Goal: Navigation & Orientation: Go to known website

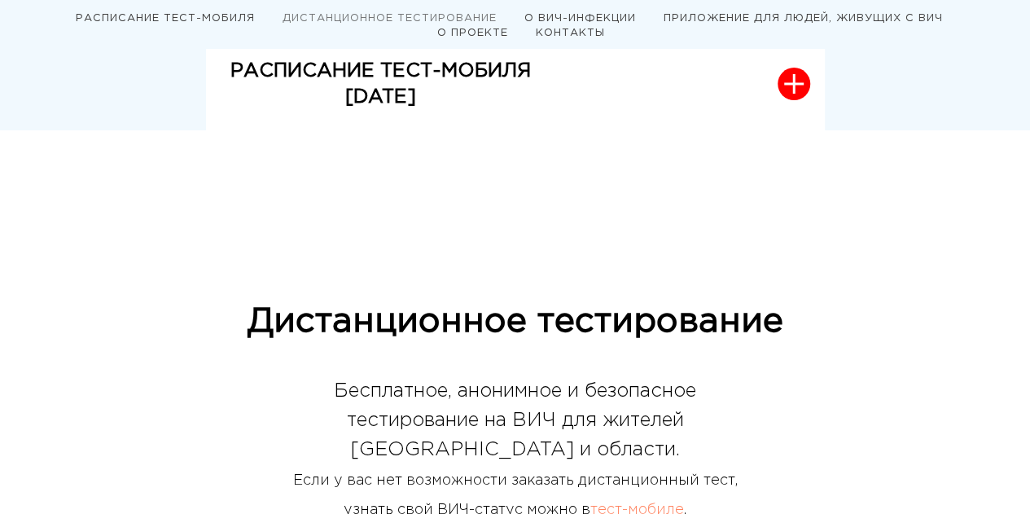
scroll to position [733, 0]
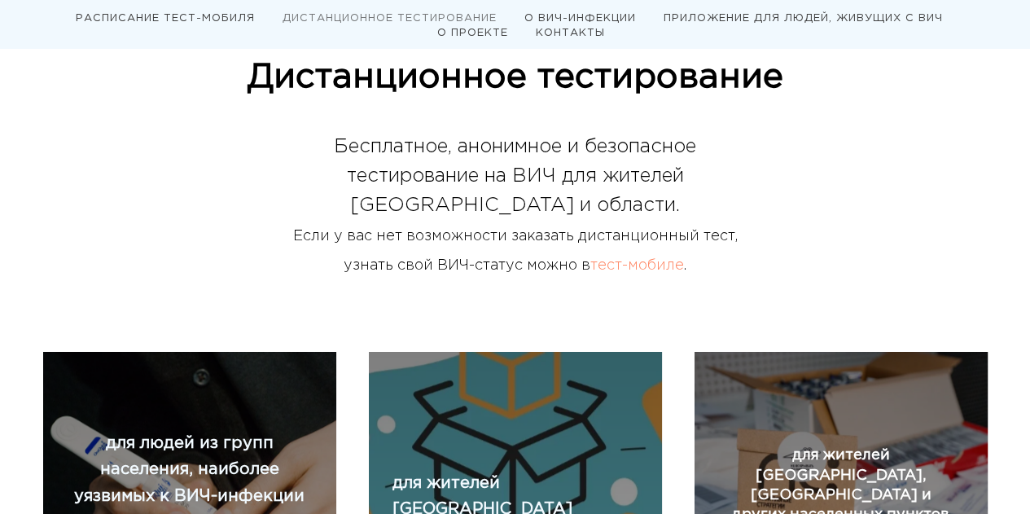
click at [668, 265] on link "тест-мобиле" at bounding box center [637, 265] width 94 height 13
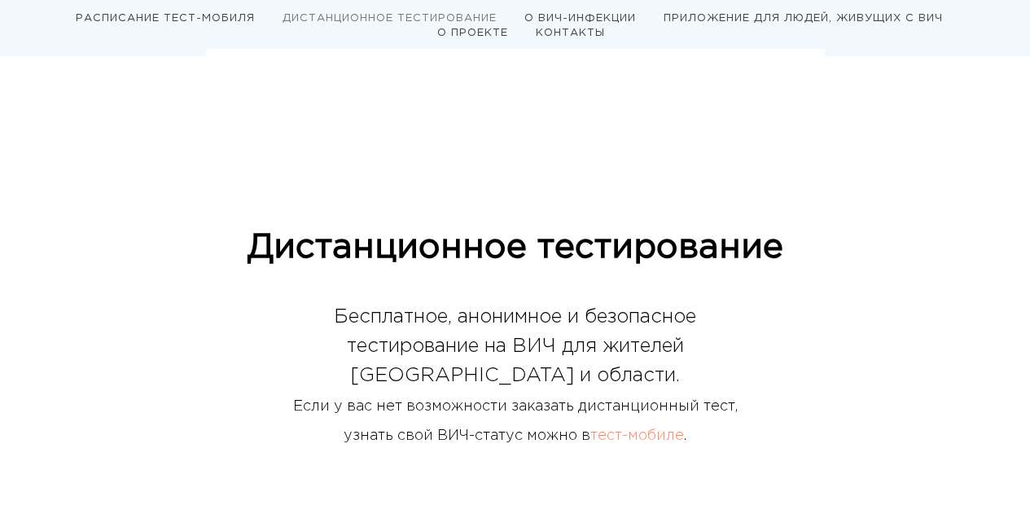
scroll to position [407, 0]
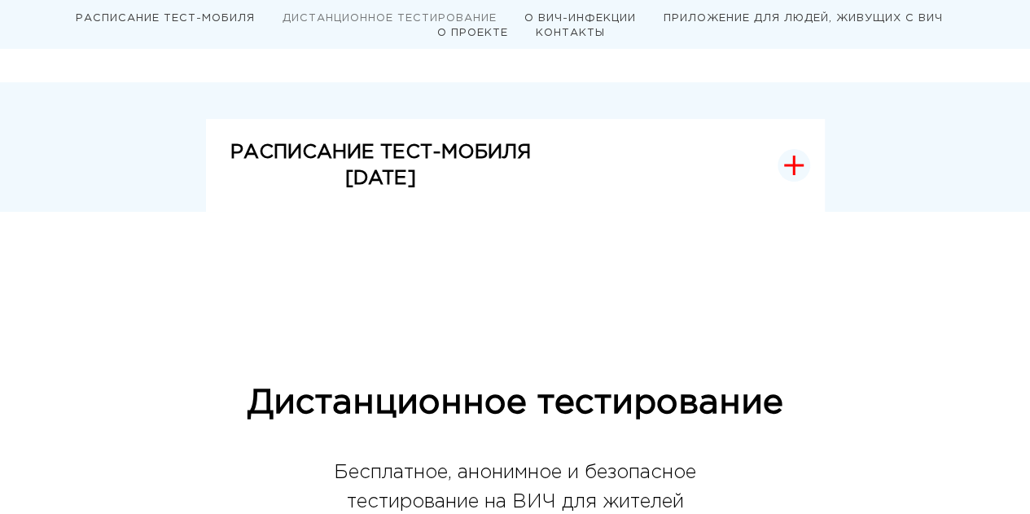
click at [797, 159] on icon "button" at bounding box center [794, 166] width 20 height 20
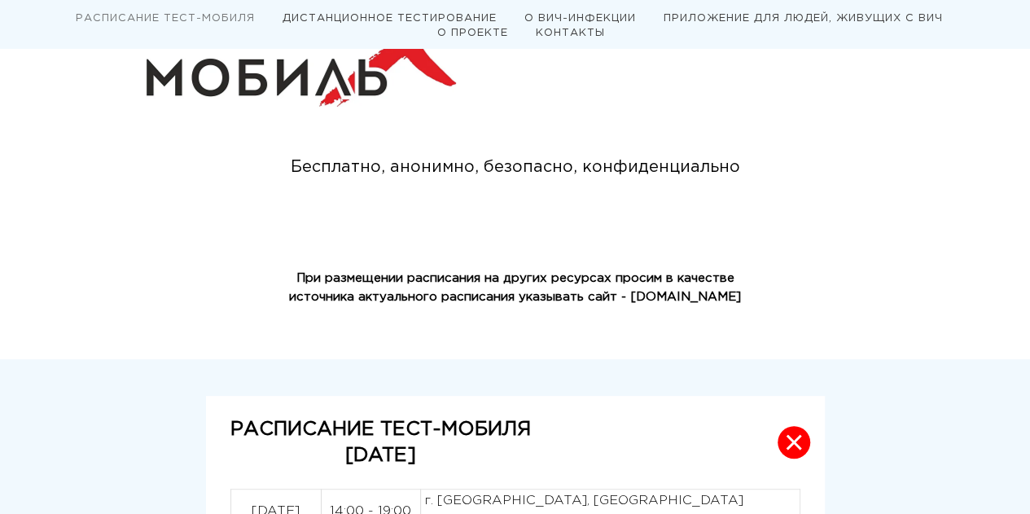
scroll to position [0, 0]
